Goal: Information Seeking & Learning: Learn about a topic

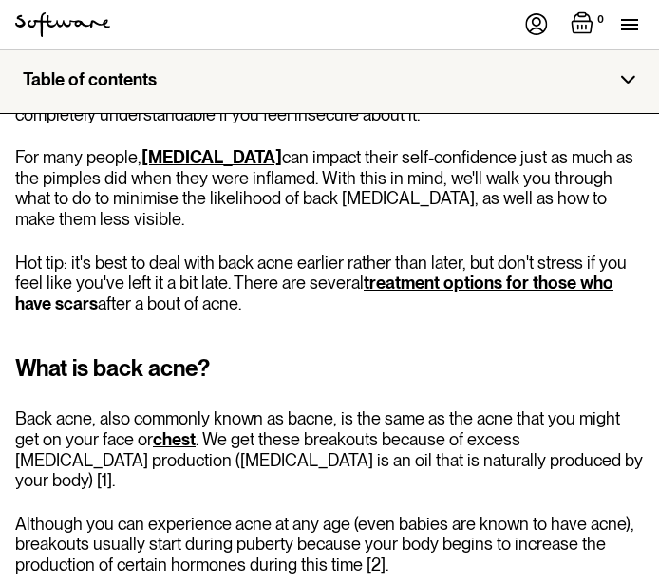
scroll to position [760, 0]
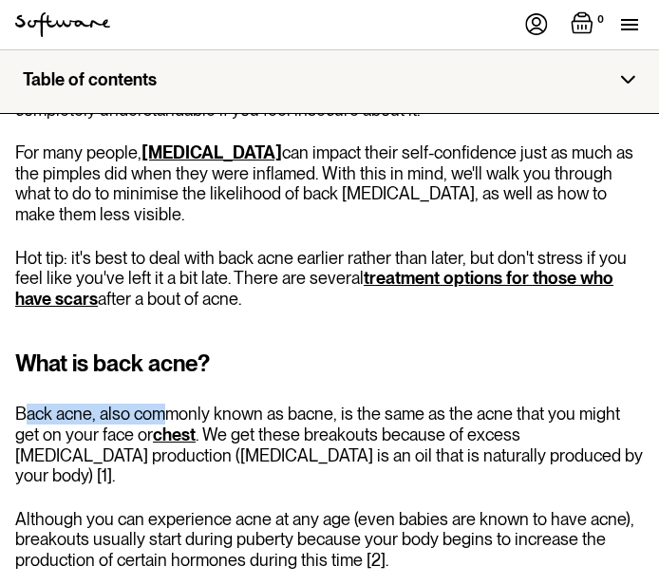
drag, startPoint x: 27, startPoint y: 409, endPoint x: 164, endPoint y: 409, distance: 137.7
click at [164, 409] on p "Back acne, also commonly known as bacne, is the same as the acne that you might…" at bounding box center [329, 445] width 629 height 82
drag, startPoint x: 164, startPoint y: 409, endPoint x: 272, endPoint y: 426, distance: 108.5
click at [272, 426] on p "Back acne, also commonly known as bacne, is the same as the acne that you might…" at bounding box center [329, 445] width 629 height 82
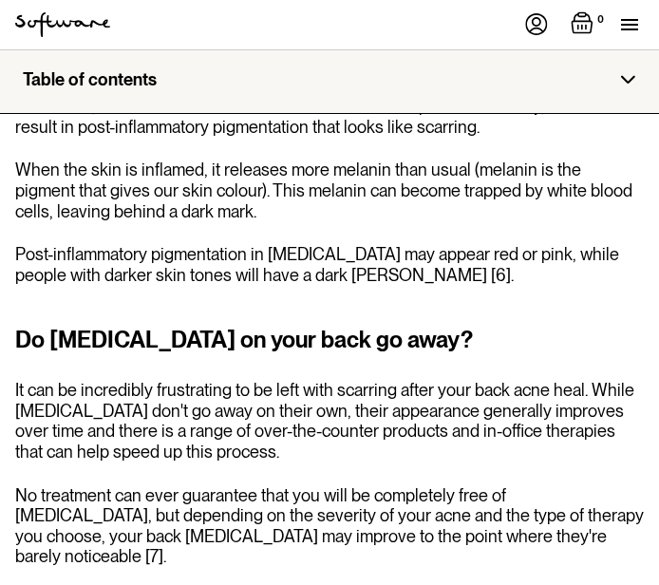
scroll to position [2280, 0]
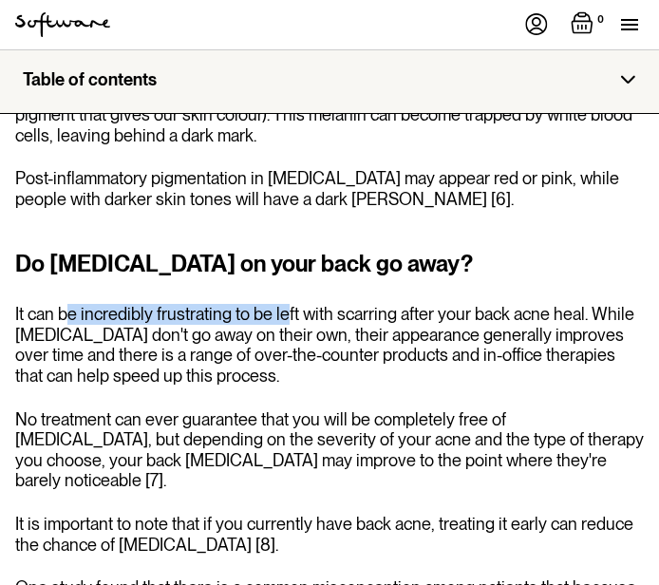
drag, startPoint x: 67, startPoint y: 299, endPoint x: 282, endPoint y: 290, distance: 214.9
click at [282, 304] on p "It can be incredibly frustrating to be left with scarring after your back acne …" at bounding box center [329, 345] width 629 height 82
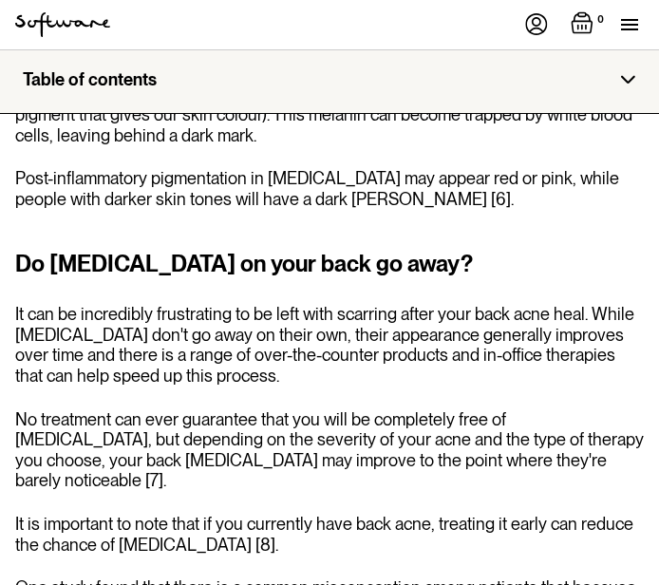
drag, startPoint x: 282, startPoint y: 290, endPoint x: 262, endPoint y: 318, distance: 34.8
click at [262, 318] on p "It can be incredibly frustrating to be left with scarring after your back acne …" at bounding box center [329, 345] width 629 height 82
drag, startPoint x: 21, startPoint y: 319, endPoint x: 123, endPoint y: 319, distance: 102.6
click at [123, 319] on p "It can be incredibly frustrating to be left with scarring after your back acne …" at bounding box center [329, 345] width 629 height 82
drag, startPoint x: 123, startPoint y: 319, endPoint x: 133, endPoint y: 345, distance: 27.3
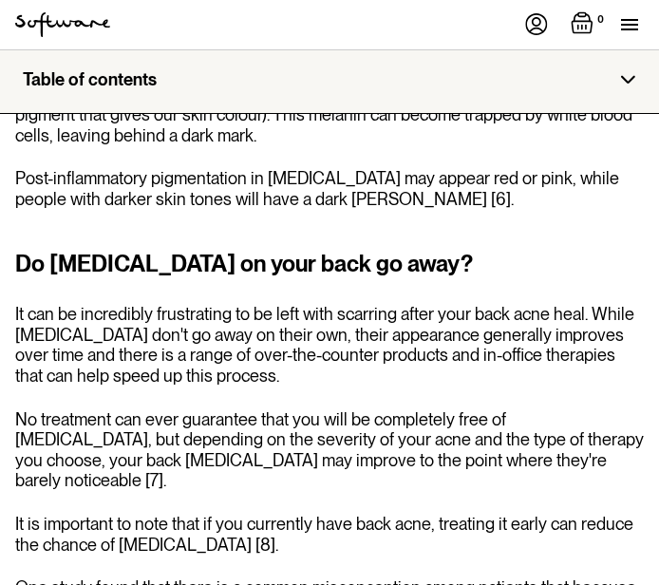
click at [133, 345] on p "It can be incredibly frustrating to be left with scarring after your back acne …" at bounding box center [329, 345] width 629 height 82
drag, startPoint x: 47, startPoint y: 397, endPoint x: 245, endPoint y: 397, distance: 197.6
click at [245, 409] on p "No treatment can ever guarantee that you will be completely free of [MEDICAL_DA…" at bounding box center [329, 450] width 629 height 82
drag, startPoint x: 245, startPoint y: 397, endPoint x: 211, endPoint y: 427, distance: 45.7
click at [211, 427] on p "No treatment can ever guarantee that you will be completely free of [MEDICAL_DA…" at bounding box center [329, 450] width 629 height 82
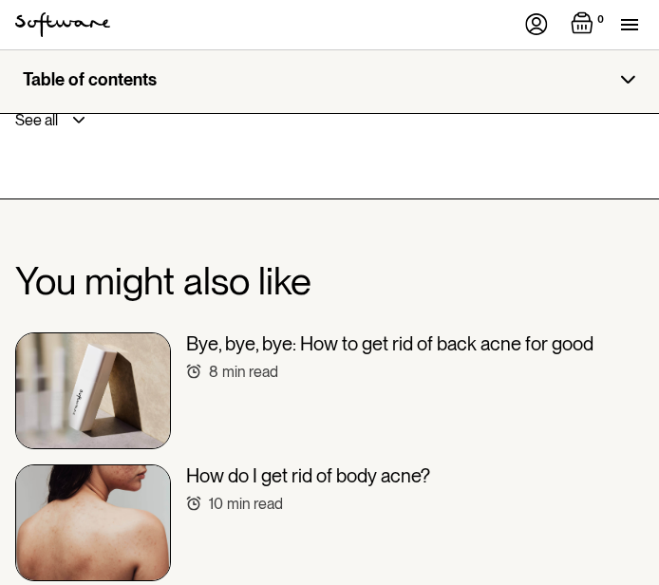
scroll to position [5414, 0]
